Goal: Feedback & Contribution: Submit feedback/report problem

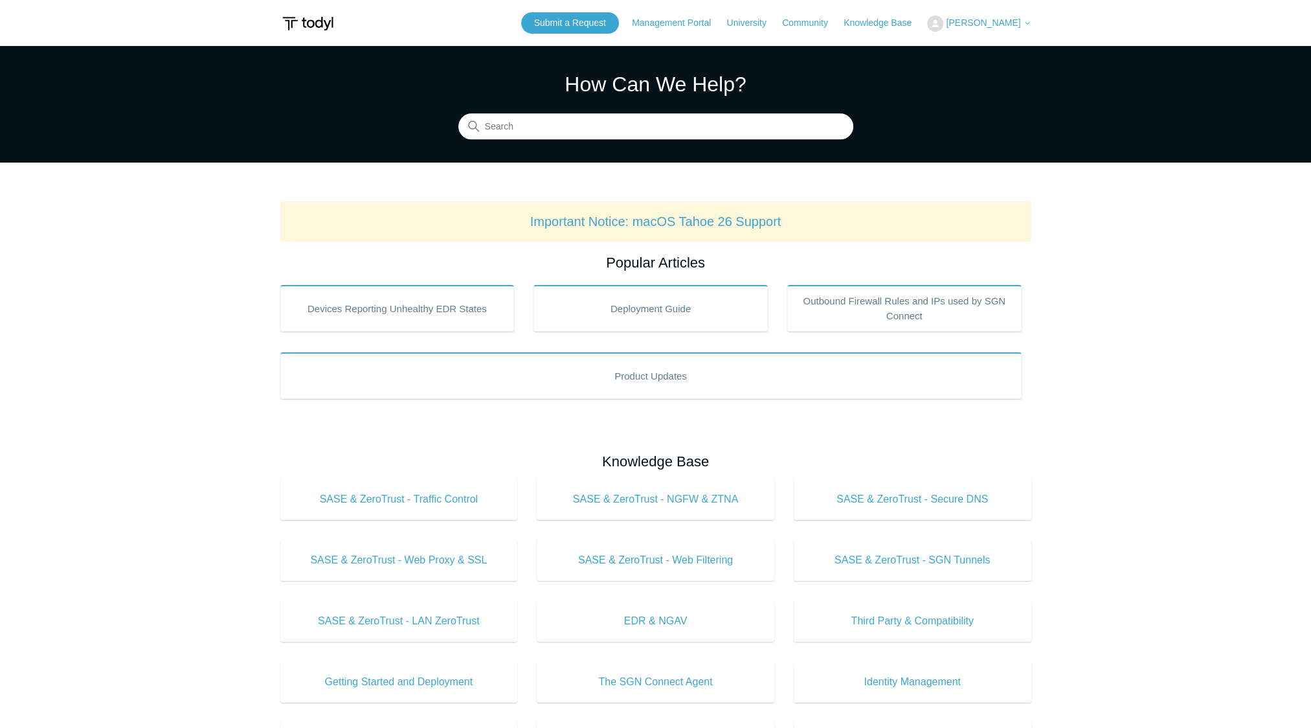
click at [1006, 19] on span "[PERSON_NAME]" at bounding box center [983, 22] width 74 height 10
click at [1000, 51] on link "My Support Requests" at bounding box center [991, 50] width 126 height 23
drag, startPoint x: 1248, startPoint y: 226, endPoint x: 1045, endPoint y: 127, distance: 225.6
click at [1235, 220] on main "Todyl Support Center How Can We Help? Search Important Notice: macOS Tahoe 26 S…" at bounding box center [655, 606] width 1311 height 1121
click at [595, 19] on link "Submit a Request" at bounding box center [570, 22] width 98 height 21
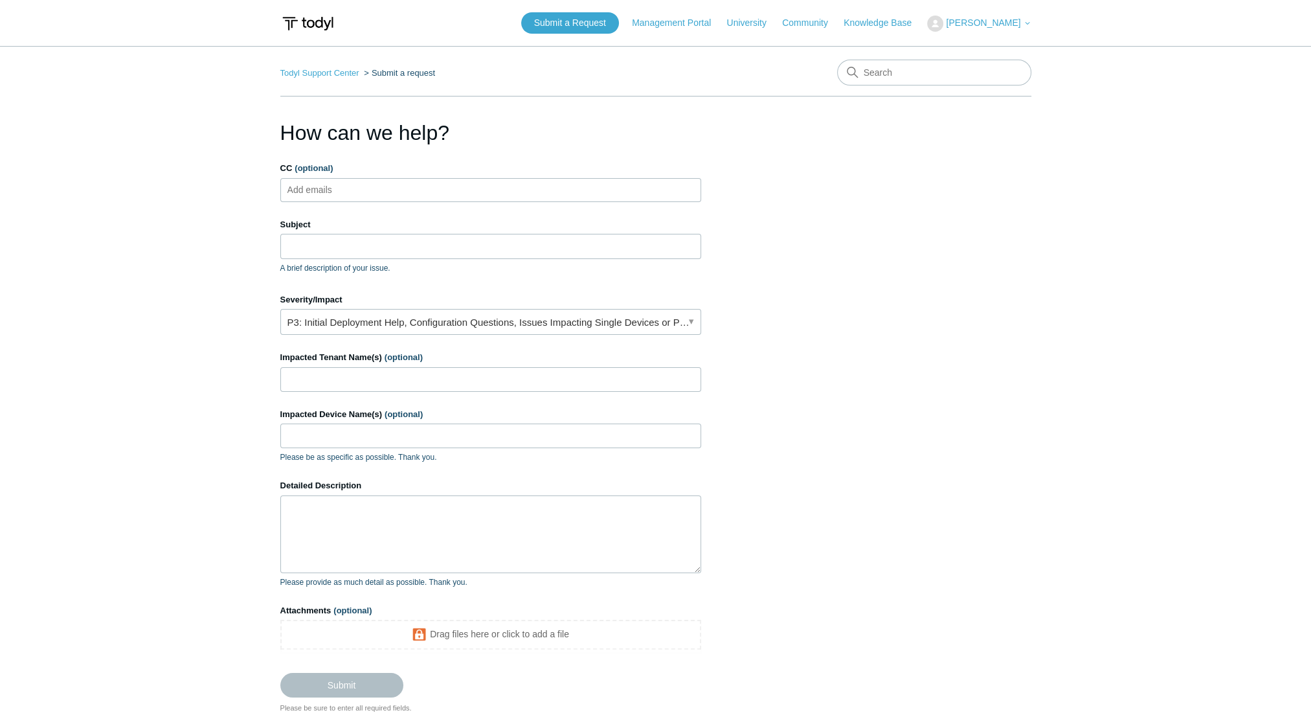
click at [16, 198] on main "Todyl Support Center Submit a request How can we help? CC (optional) Add emails…" at bounding box center [655, 380] width 1311 height 668
click at [337, 246] on input "Subject" at bounding box center [490, 246] width 421 height 25
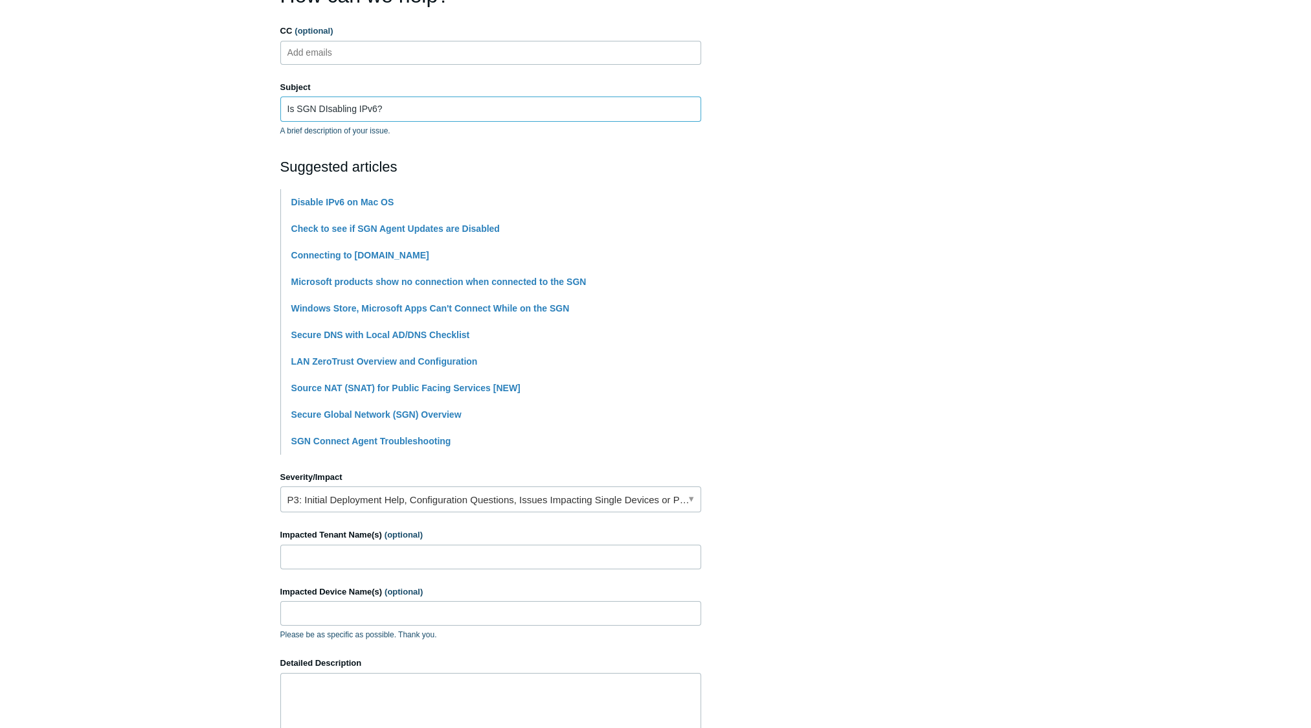
scroll to position [194, 0]
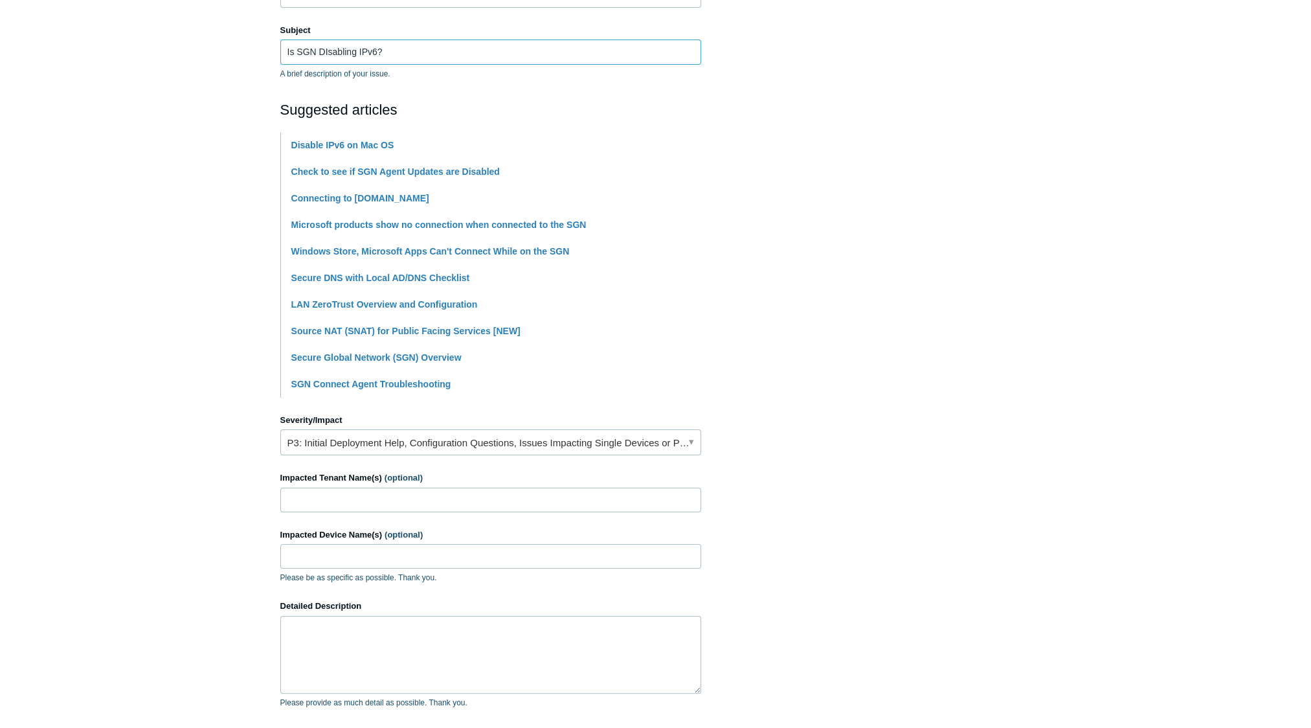
type input "Is SGN DIsabling IPv6?"
click at [389, 497] on input "Impacted Tenant Name(s) (optional)" at bounding box center [490, 500] width 421 height 25
type input "Direct Business Technologies Internal"
type input "DBT-JUSTIN-LT01"
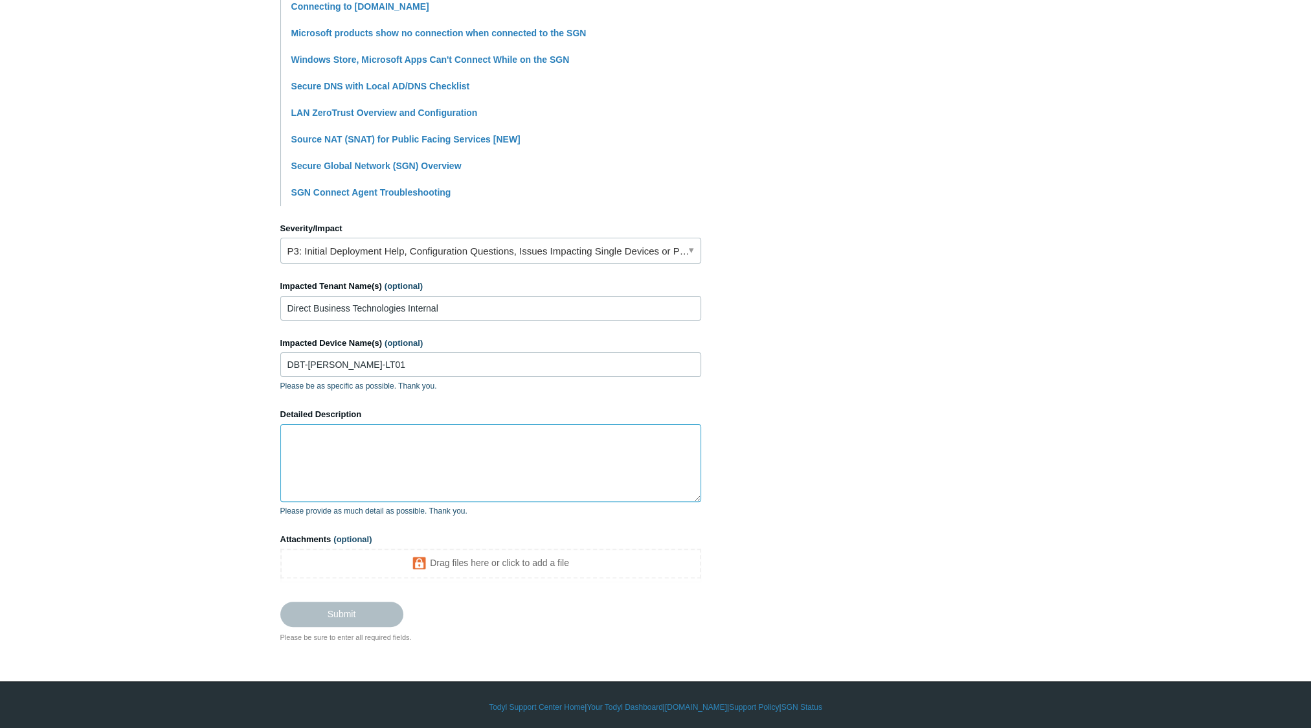
scroll to position [389, 0]
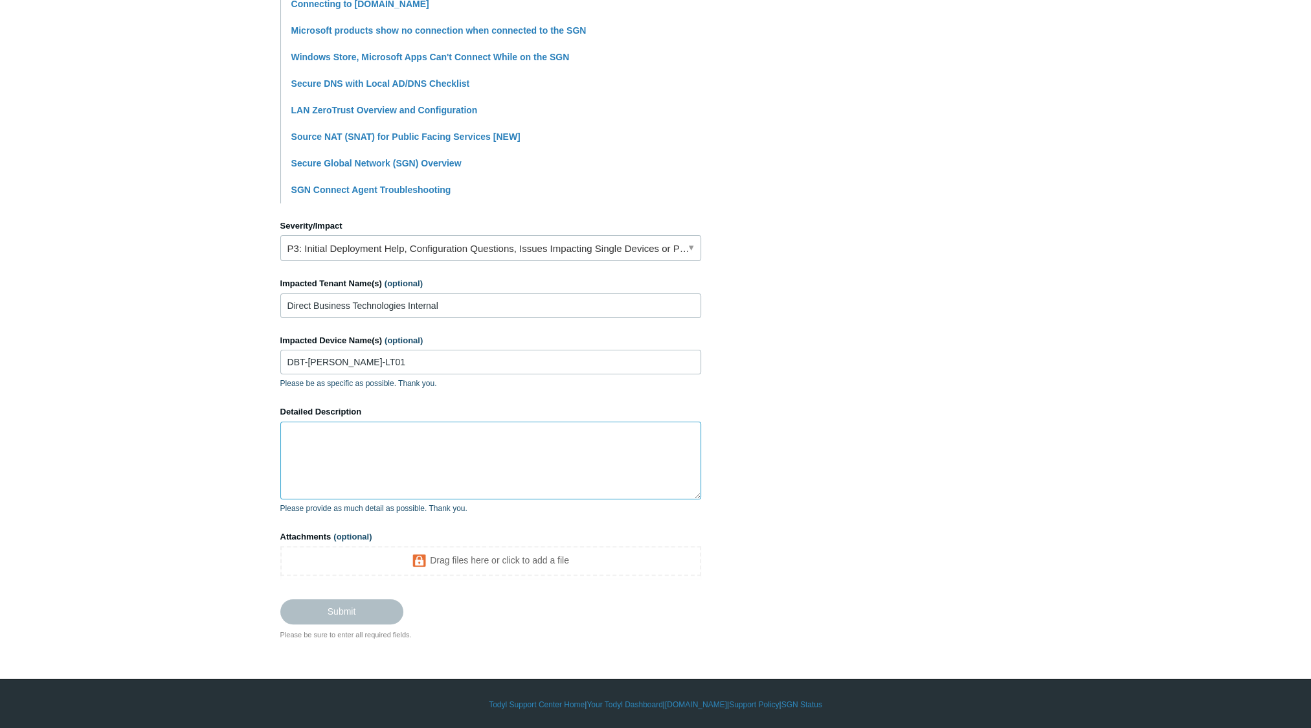
click at [386, 456] on textarea "Detailed Description" at bounding box center [490, 461] width 421 height 78
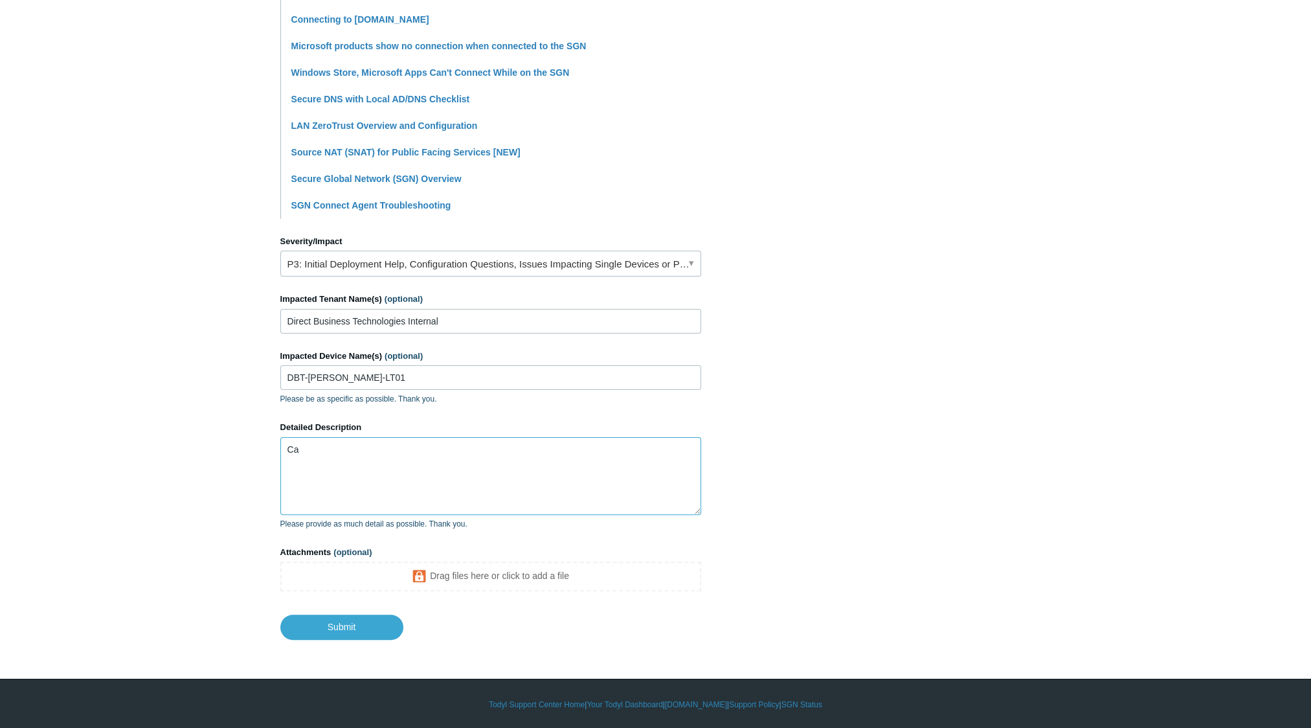
type textarea "C"
drag, startPoint x: 193, startPoint y: 435, endPoint x: 209, endPoint y: 435, distance: 16.2
click at [193, 435] on main "Todyl Support Center Submit a request How can we help? CC (optional) Add emails…" at bounding box center [655, 156] width 1311 height 967
click at [501, 448] on textarea "I am running SGN connect version" at bounding box center [490, 476] width 421 height 78
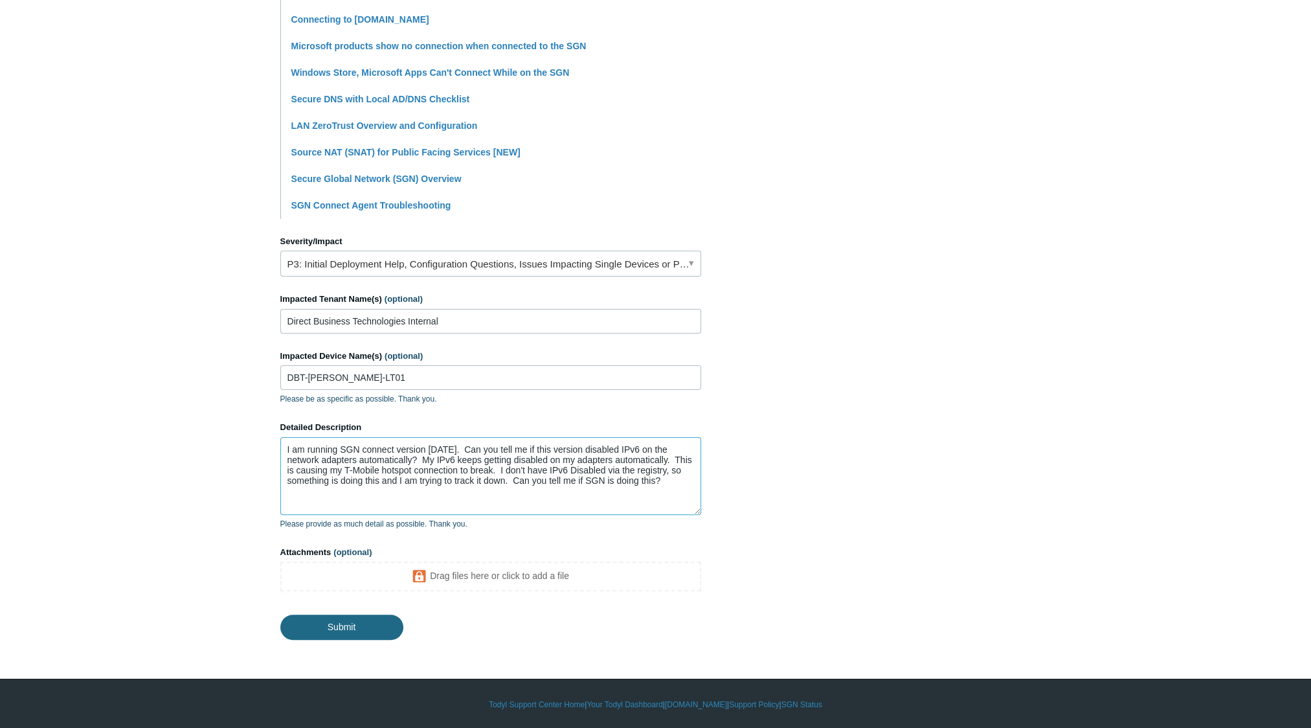
type textarea "I am running SGN connect version 5.6.19. Can you tell me if this version disabl…"
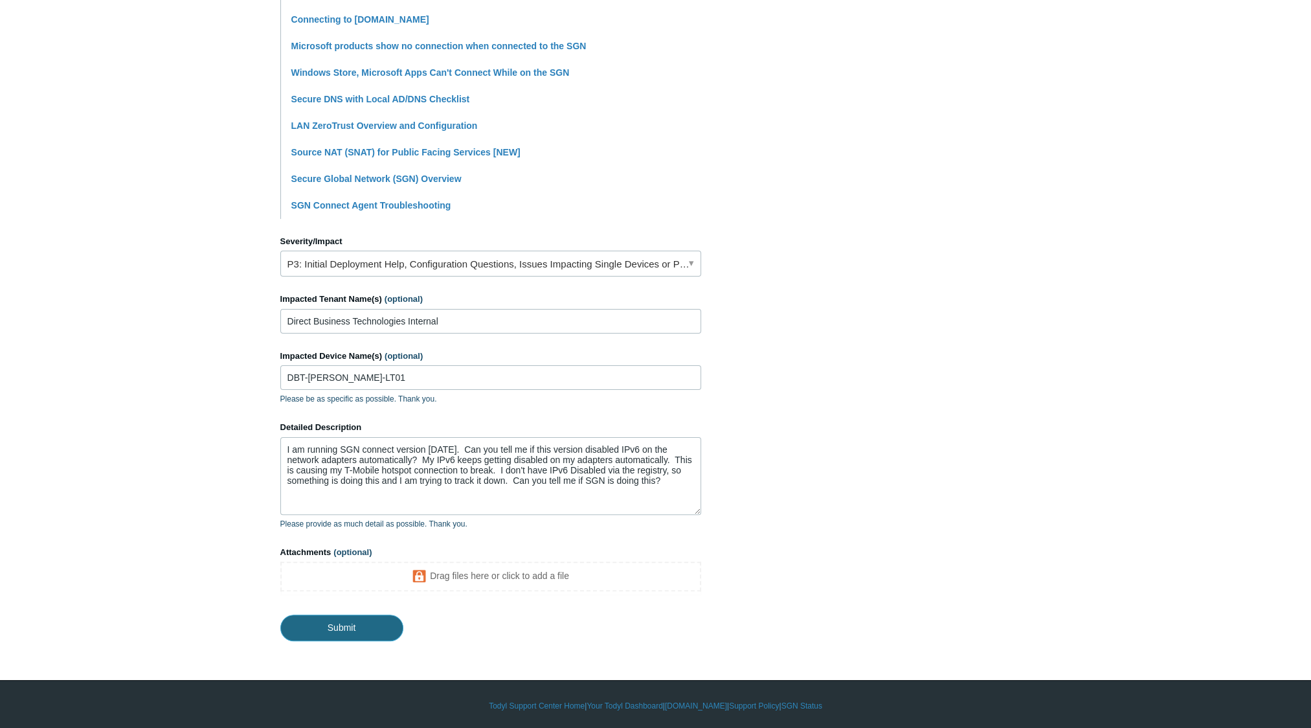
drag, startPoint x: 372, startPoint y: 618, endPoint x: 362, endPoint y: 619, distance: 9.7
click at [372, 618] on input "Submit" at bounding box center [341, 627] width 123 height 26
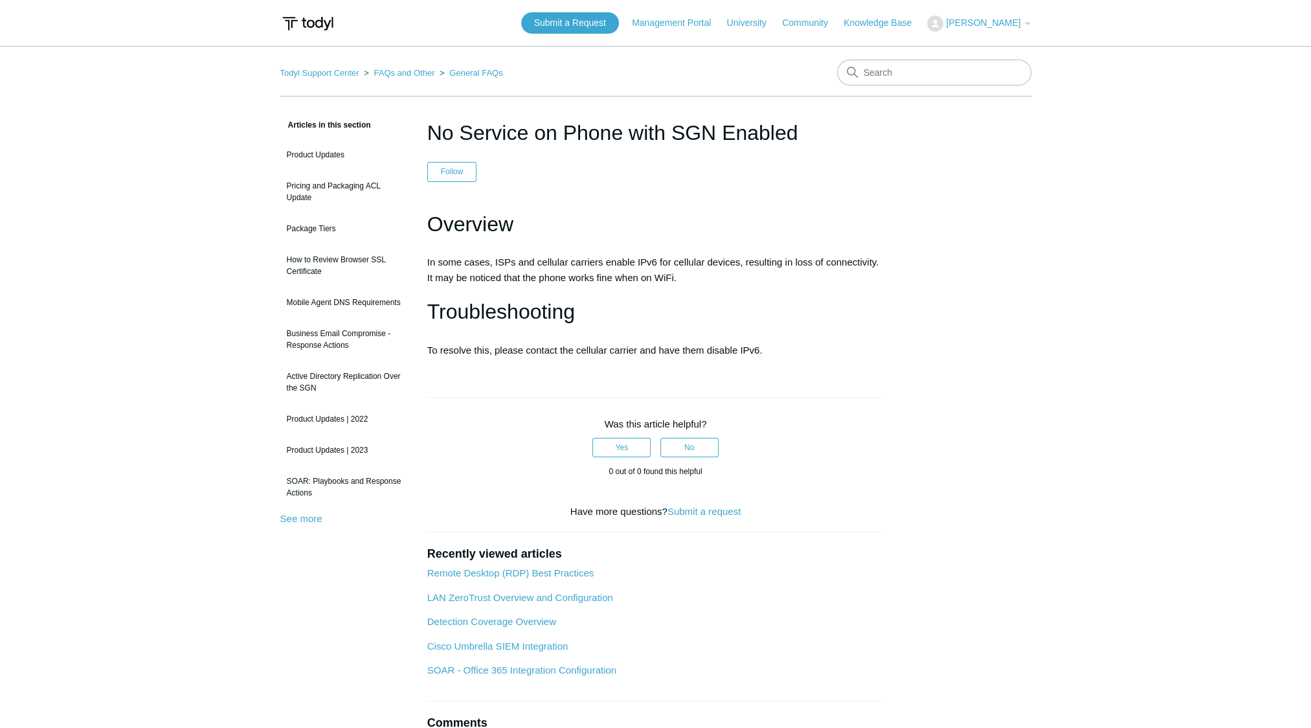
drag, startPoint x: 706, startPoint y: 351, endPoint x: 751, endPoint y: 355, distance: 44.8
click at [706, 351] on p "To resolve this, please contact the cellular carrier and have them disable IPv6." at bounding box center [655, 351] width 457 height 16
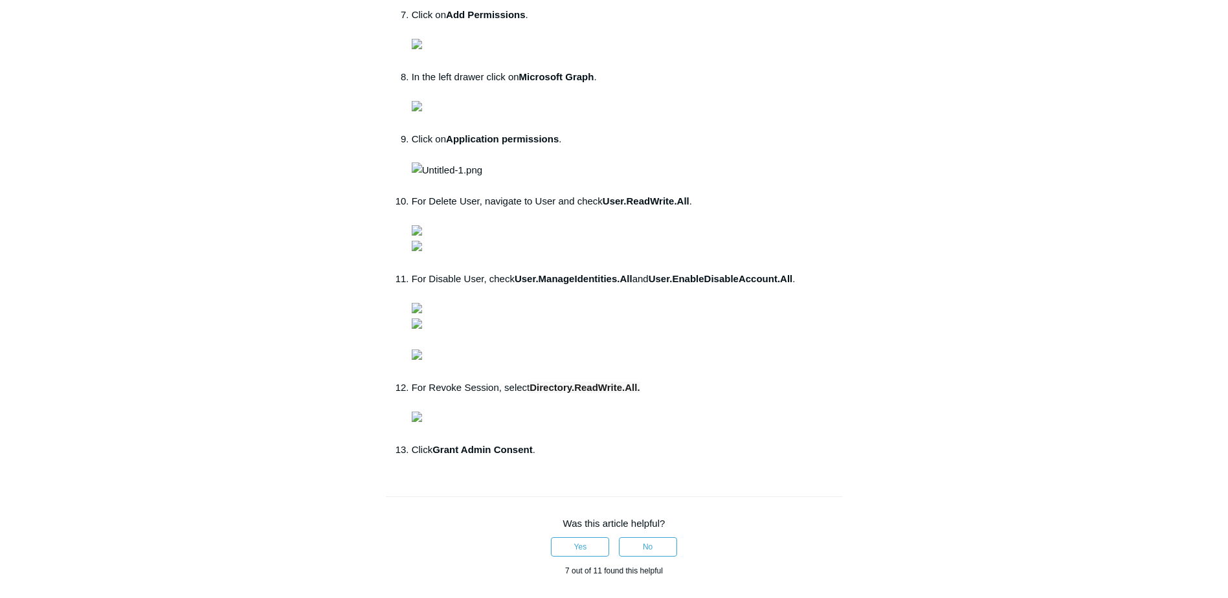
scroll to position [528, 0]
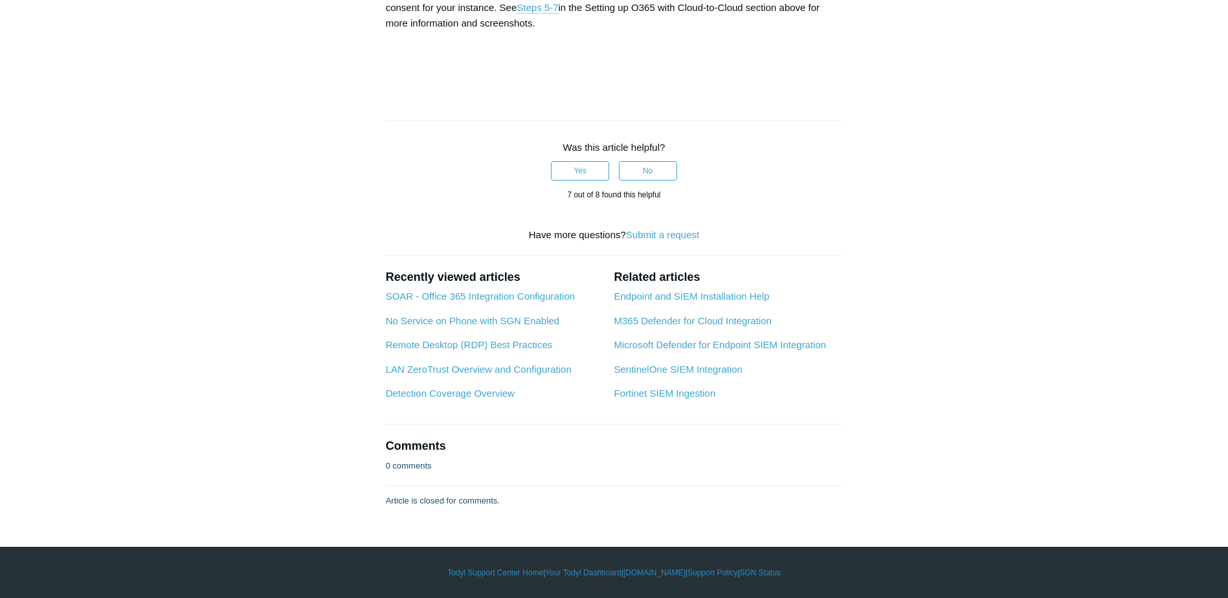
scroll to position [4792, 0]
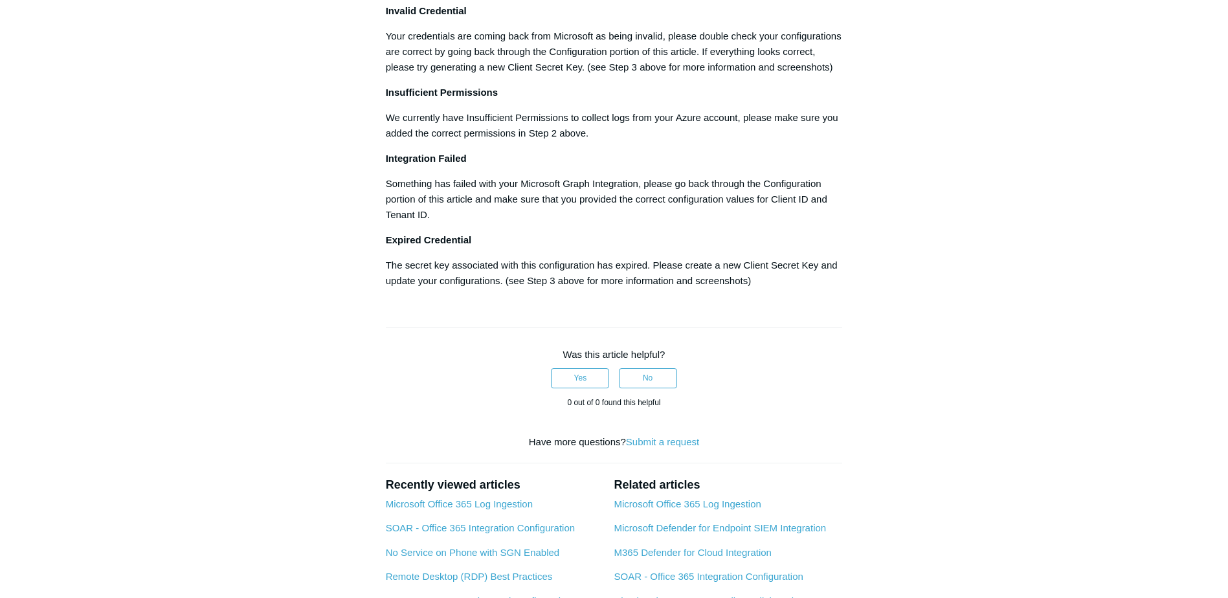
scroll to position [1684, 0]
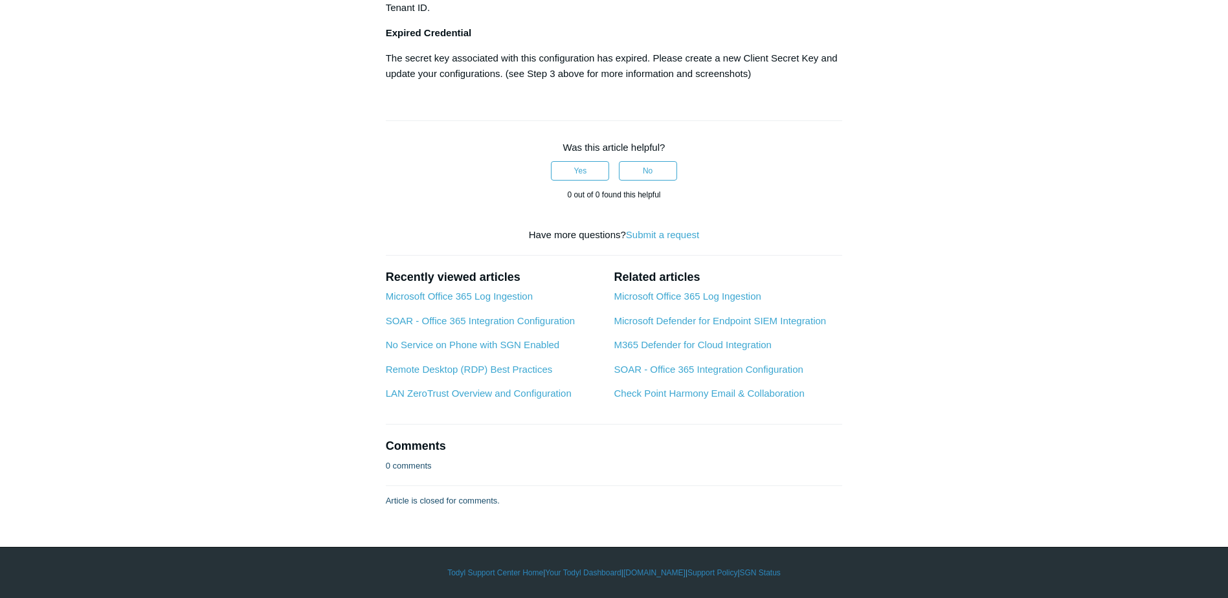
scroll to position [4017, 0]
drag, startPoint x: 425, startPoint y: 162, endPoint x: 676, endPoint y: 171, distance: 250.7
drag, startPoint x: 676, startPoint y: 171, endPoint x: 627, endPoint y: 183, distance: 50.7
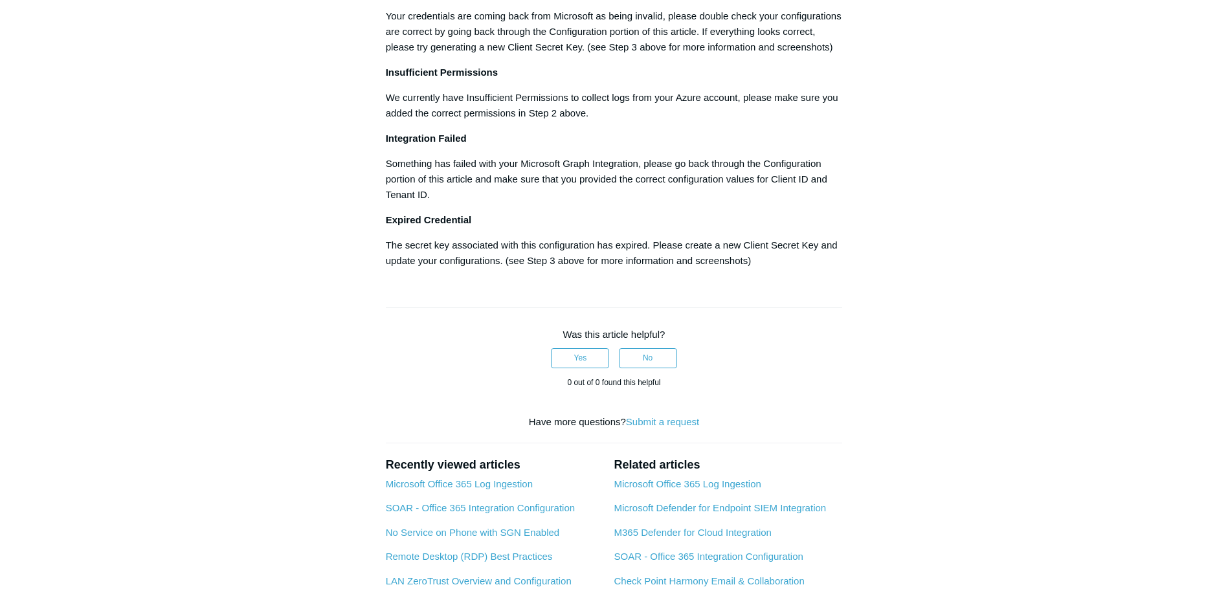
scroll to position [1621, 0]
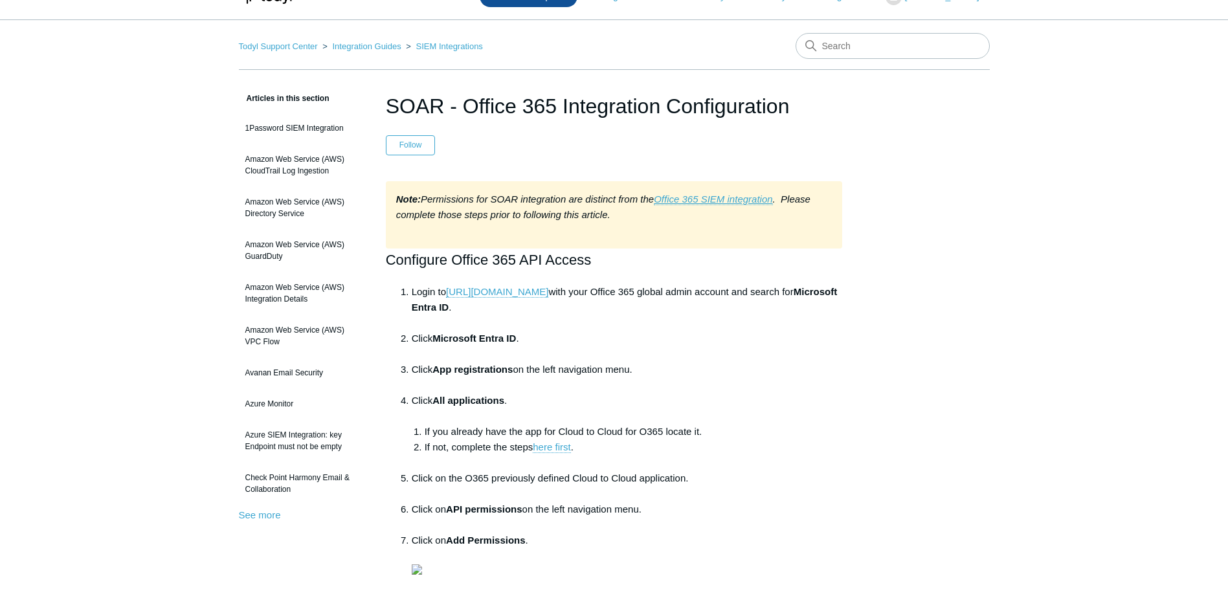
scroll to position [10, 0]
